Goal: Transaction & Acquisition: Book appointment/travel/reservation

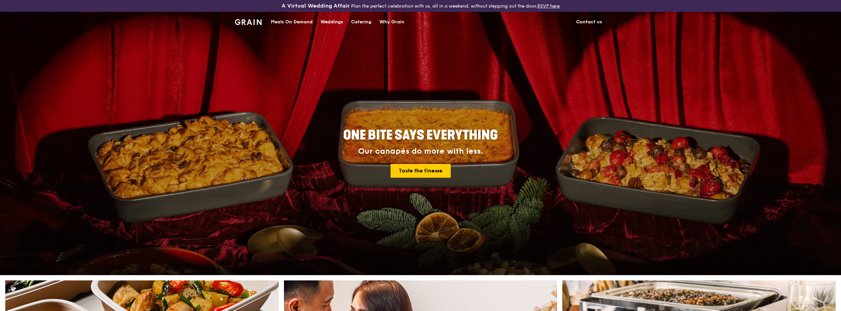
click at [361, 18] on div "Catering" at bounding box center [361, 22] width 20 height 20
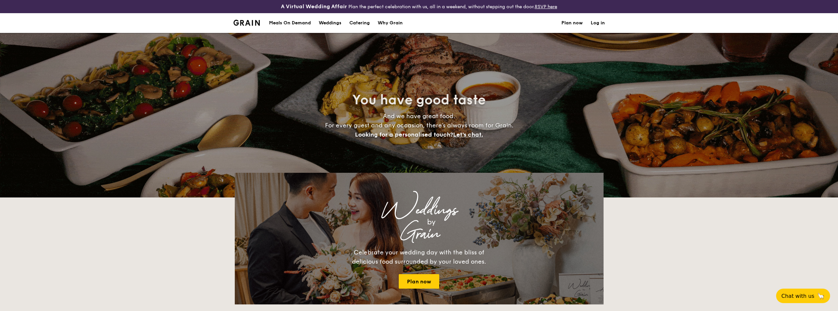
select select
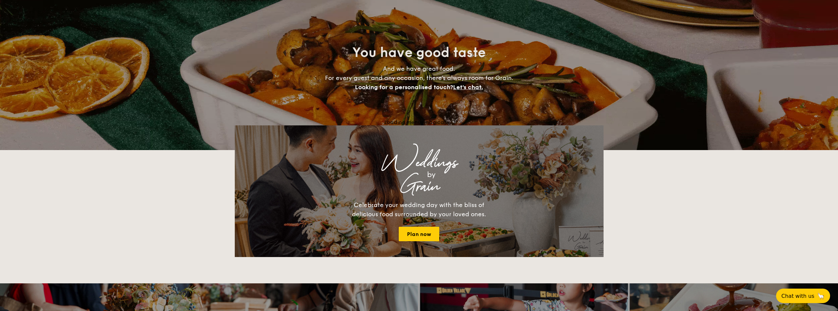
scroll to position [132, 0]
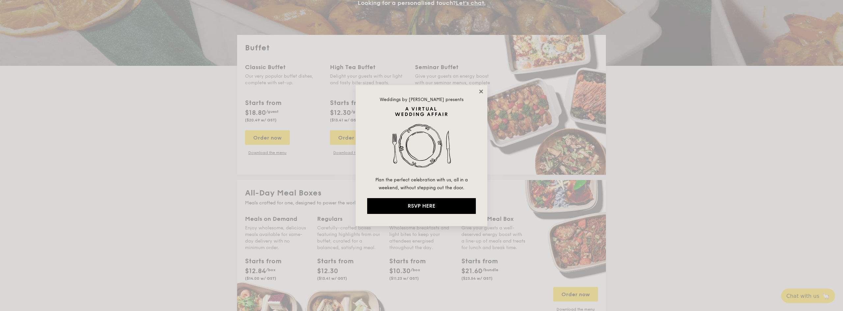
click at [482, 89] on icon at bounding box center [481, 92] width 6 height 6
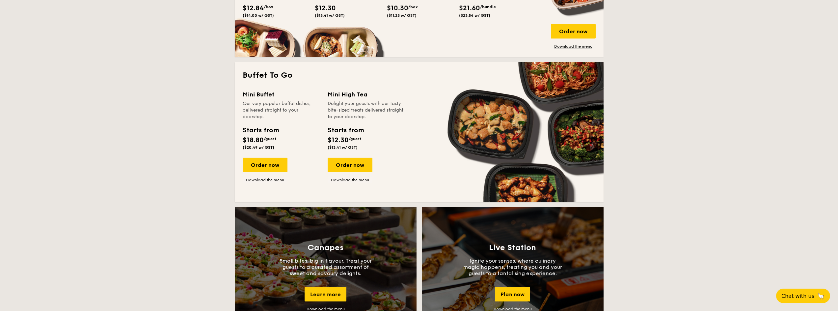
scroll to position [395, 0]
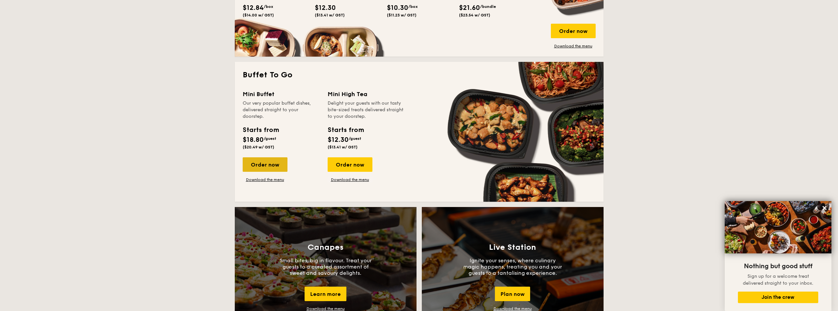
click at [259, 165] on div "Order now" at bounding box center [265, 164] width 45 height 14
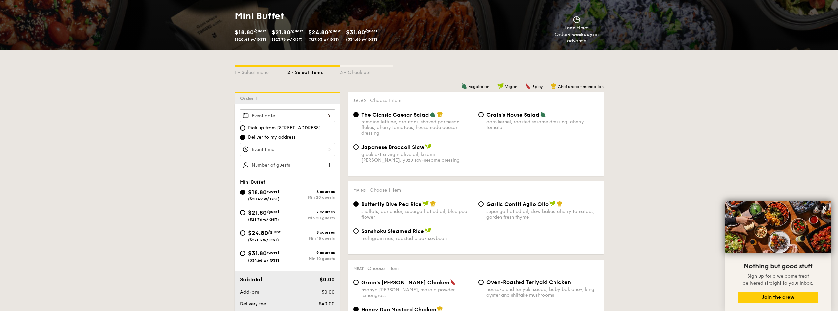
scroll to position [132, 0]
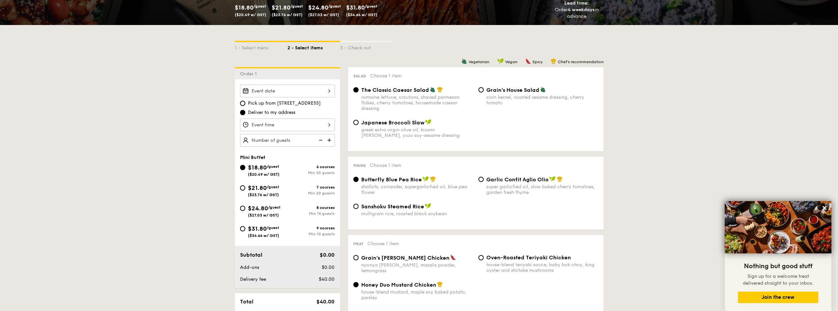
click at [365, 124] on span "Japanese Broccoli Slaw" at bounding box center [392, 122] width 63 height 6
click at [358, 124] on input "Japanese Broccoli Slaw greek extra virgin olive oil, kizami [PERSON_NAME], yuzu…" at bounding box center [355, 122] width 5 height 5
radio input "true"
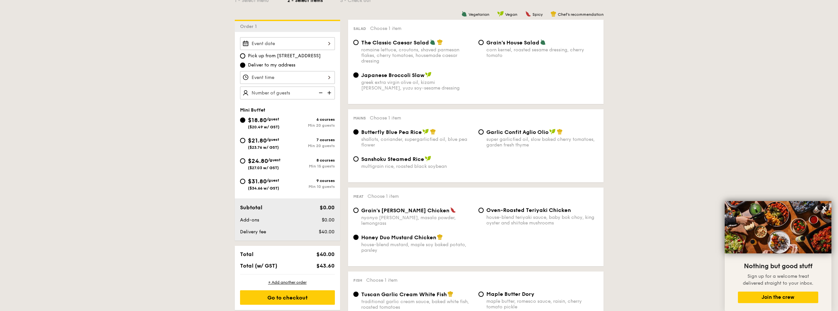
scroll to position [197, 0]
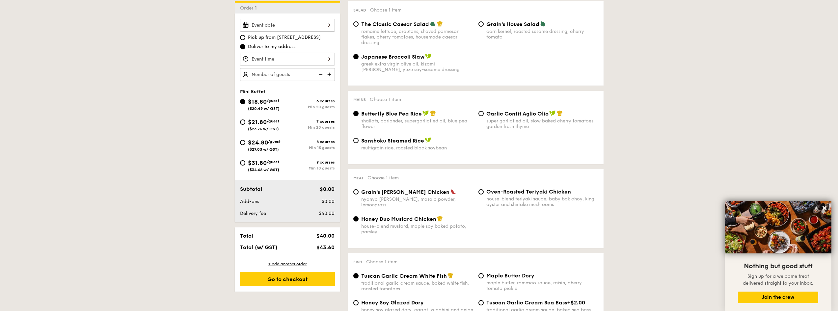
click at [490, 113] on span "Garlic Confit Aglio Olio" at bounding box center [517, 114] width 62 height 6
click at [484, 113] on input "Garlic Confit Aglio Olio super garlicfied oil, slow baked cherry tomatoes, gard…" at bounding box center [480, 113] width 5 height 5
radio input "true"
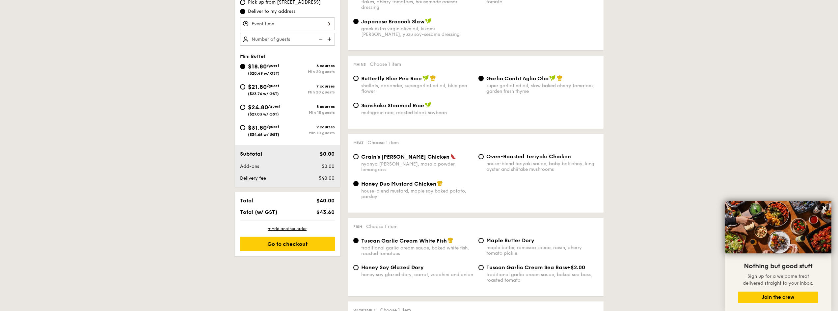
scroll to position [230, 0]
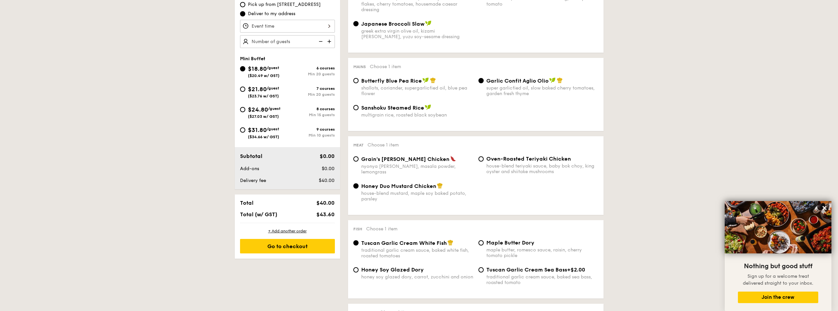
click at [246, 130] on div "$31.80 /guest ($34.66 w/ GST)" at bounding box center [263, 132] width 47 height 14
click at [245, 130] on input "$31.80 /guest ($34.66 w/ GST) 9 courses Min 10 guests" at bounding box center [242, 129] width 5 height 5
radio input "true"
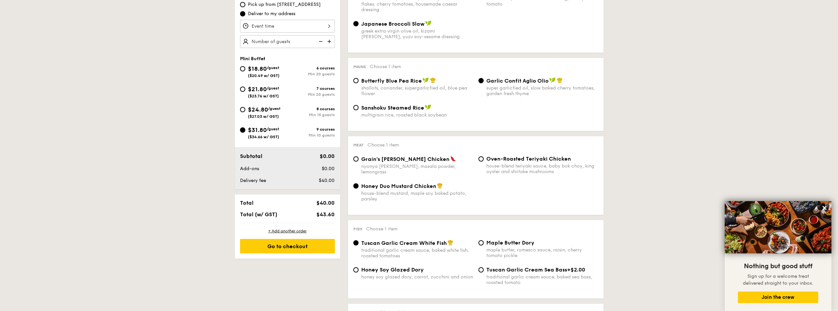
radio input "false"
radio input "true"
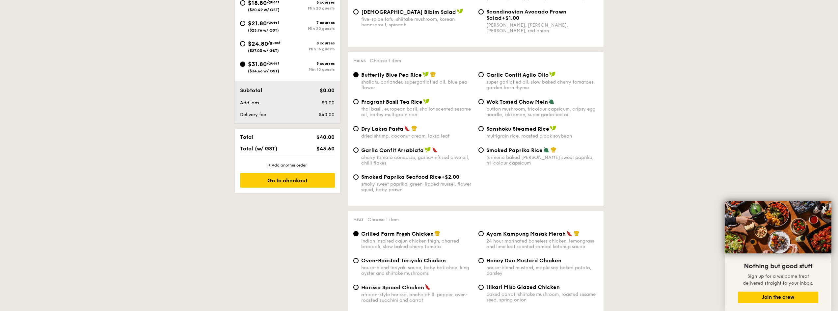
scroll to position [165, 0]
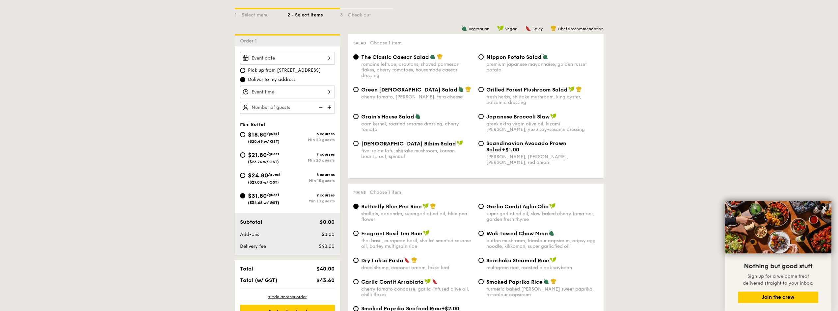
click at [329, 110] on img at bounding box center [330, 107] width 10 height 13
click at [322, 110] on img at bounding box center [320, 107] width 10 height 13
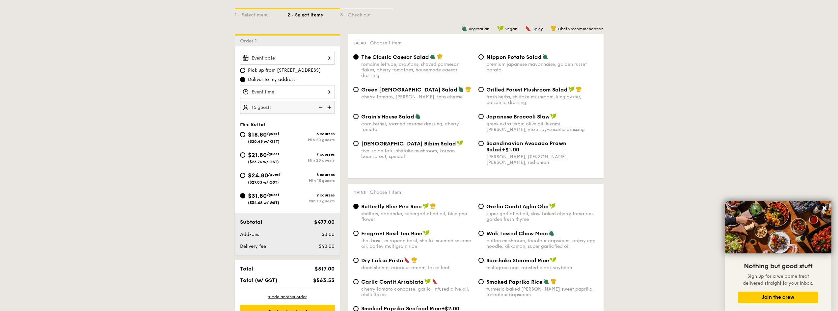
type input "10 guests"
